Goal: Transaction & Acquisition: Purchase product/service

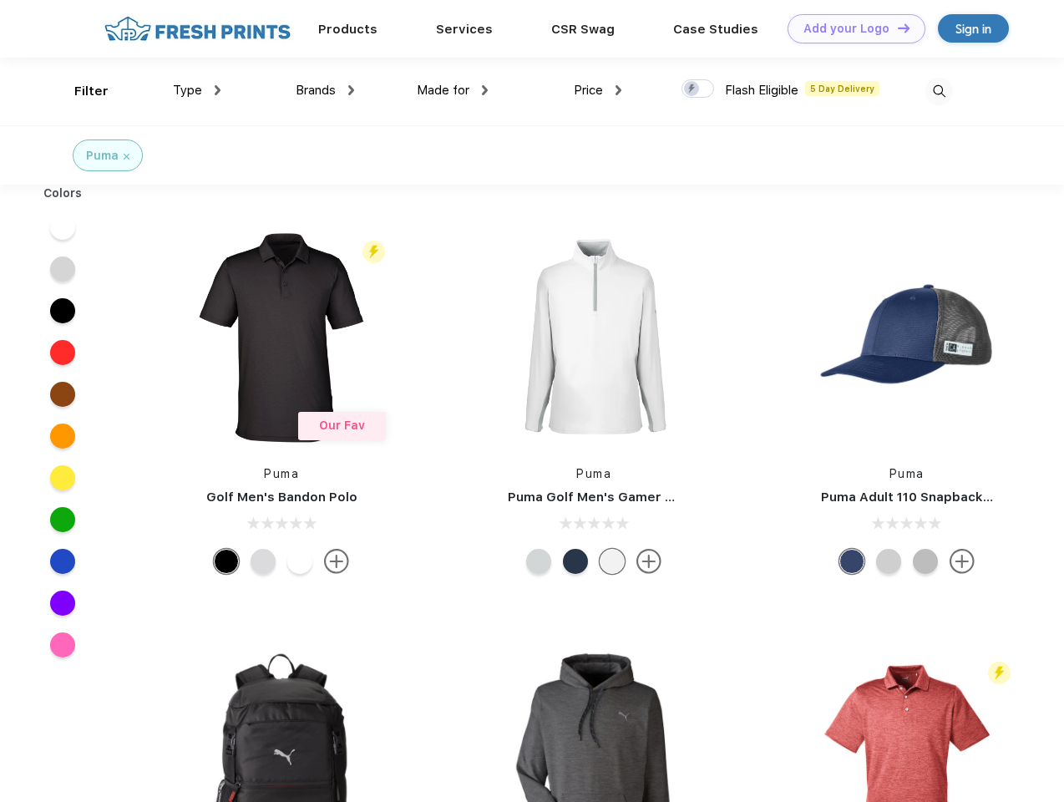
click at [850, 28] on link "Add your Logo Design Tool" at bounding box center [857, 28] width 138 height 29
click at [0, 0] on div "Design Tool" at bounding box center [0, 0] width 0 height 0
click at [896, 28] on link "Add your Logo Design Tool" at bounding box center [857, 28] width 138 height 29
click at [80, 91] on div "Filter" at bounding box center [91, 91] width 34 height 19
click at [197, 90] on span "Type" at bounding box center [187, 90] width 29 height 15
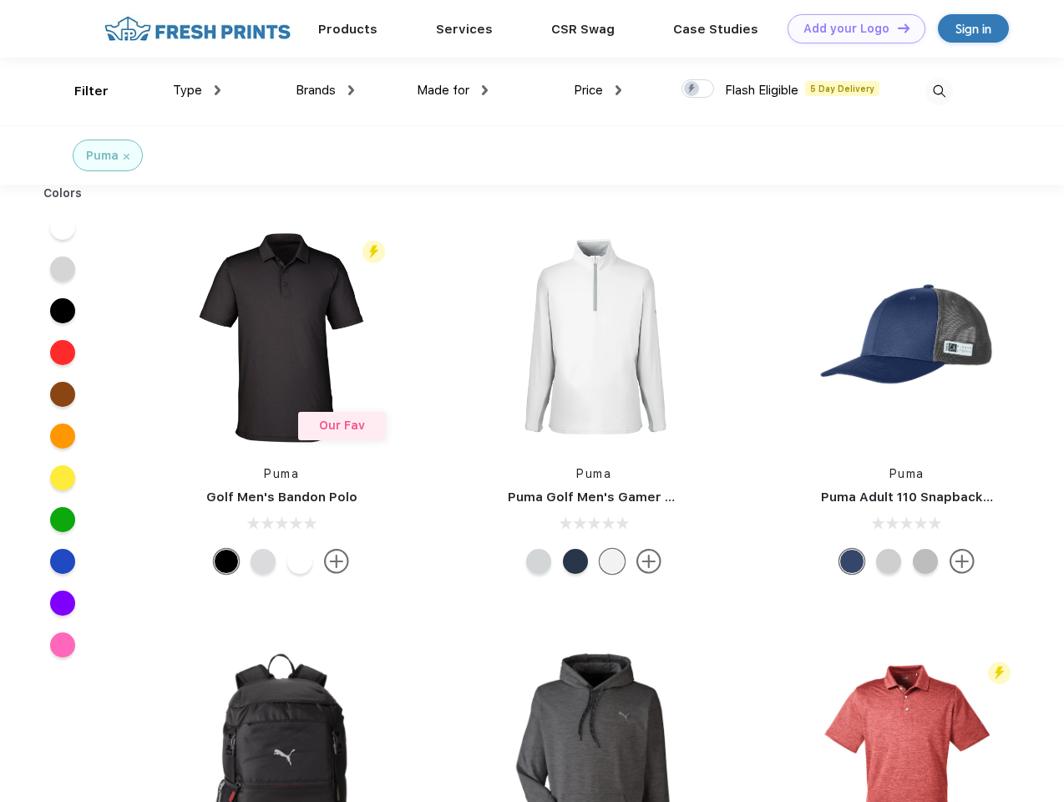
click at [325, 90] on span "Brands" at bounding box center [316, 90] width 40 height 15
click at [453, 90] on span "Made for" at bounding box center [443, 90] width 53 height 15
click at [598, 90] on span "Price" at bounding box center [588, 90] width 29 height 15
click at [698, 89] on div at bounding box center [698, 88] width 33 height 18
click at [693, 89] on input "checkbox" at bounding box center [687, 84] width 11 height 11
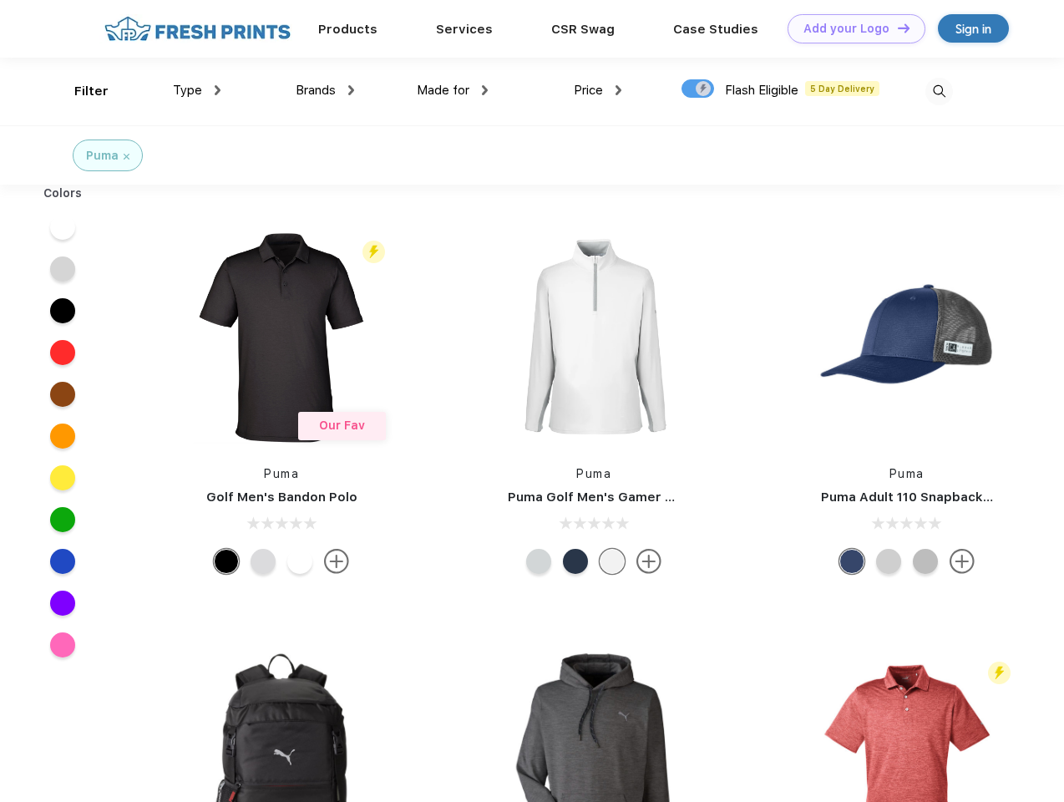
click at [939, 91] on img at bounding box center [940, 92] width 28 height 28
